Goal: Task Accomplishment & Management: Manage account settings

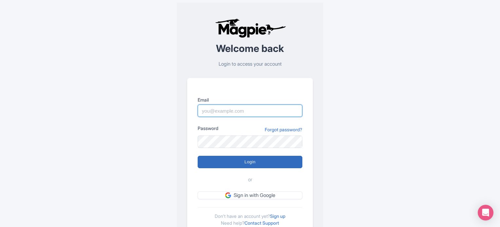
type input "Parth@ticketex.co"
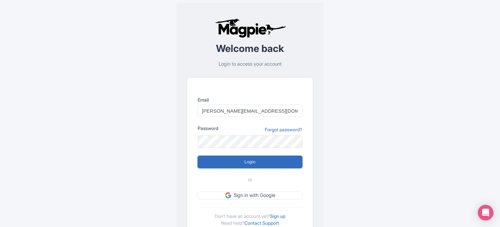
click at [261, 163] on input "Login" at bounding box center [250, 162] width 105 height 12
type input "Logging in..."
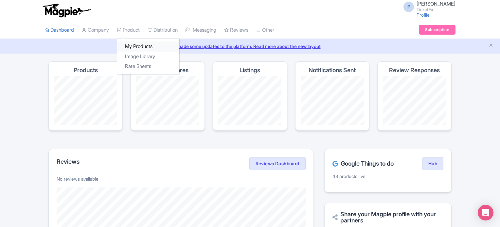
click at [139, 45] on link "My Products" at bounding box center [148, 47] width 62 height 10
click at [144, 44] on link "My Products" at bounding box center [148, 47] width 62 height 10
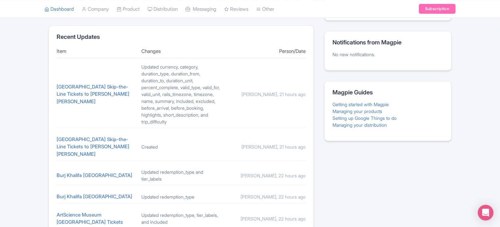
scroll to position [314, 0]
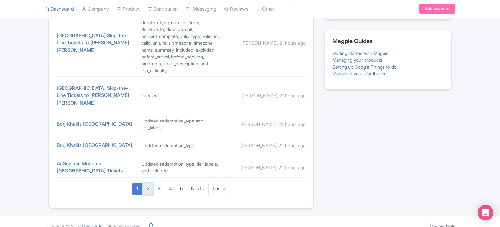
click at [146, 184] on link "2" at bounding box center [147, 189] width 11 height 12
click at [148, 183] on link "2" at bounding box center [147, 189] width 11 height 12
